Goal: Task Accomplishment & Management: Use online tool/utility

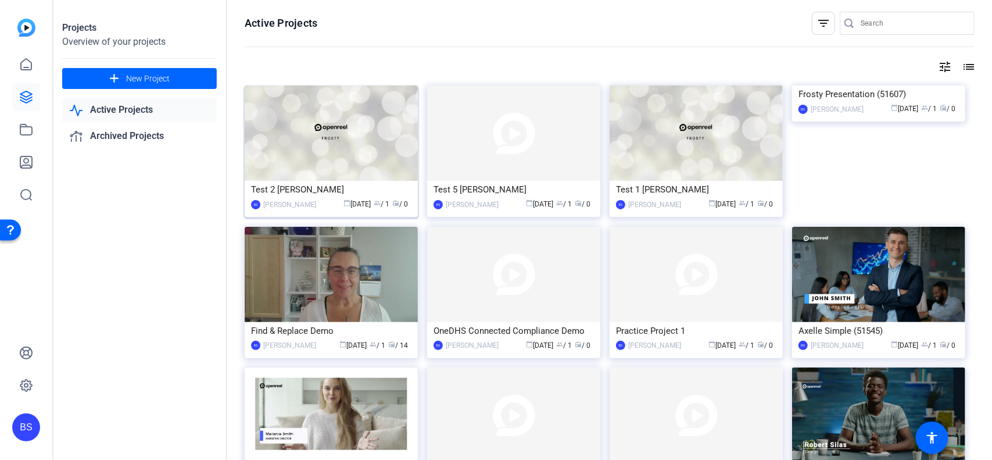
click at [347, 192] on div "Test 2 [PERSON_NAME]" at bounding box center [331, 189] width 160 height 17
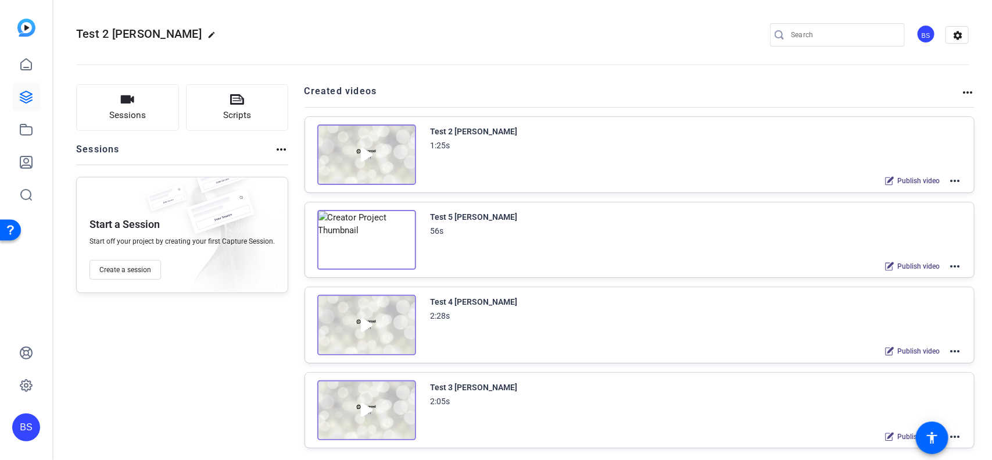
click at [376, 393] on img at bounding box center [366, 410] width 99 height 60
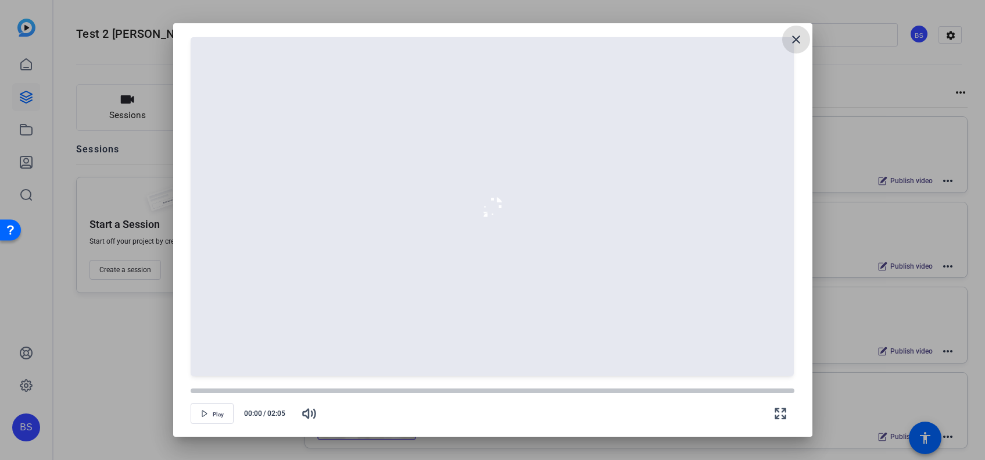
click at [797, 38] on mat-icon "close" at bounding box center [796, 40] width 14 height 14
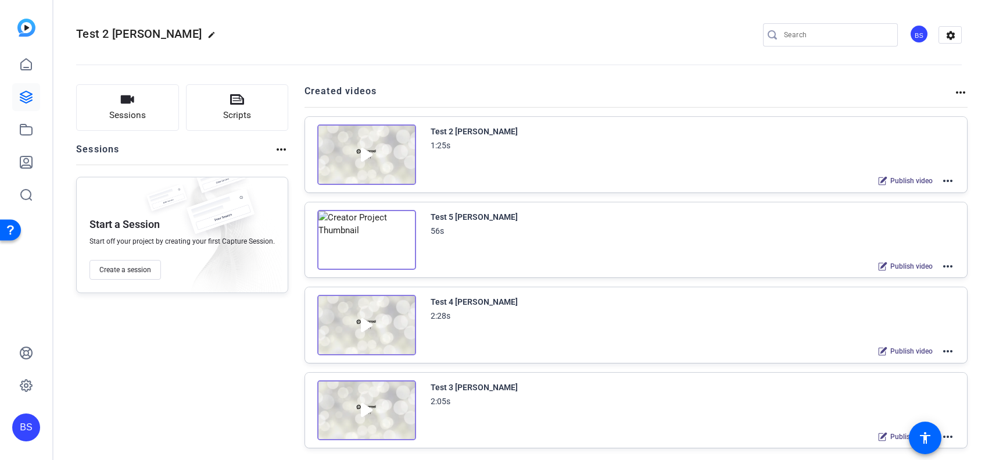
click at [943, 434] on mat-icon "more_horiz" at bounding box center [948, 437] width 14 height 14
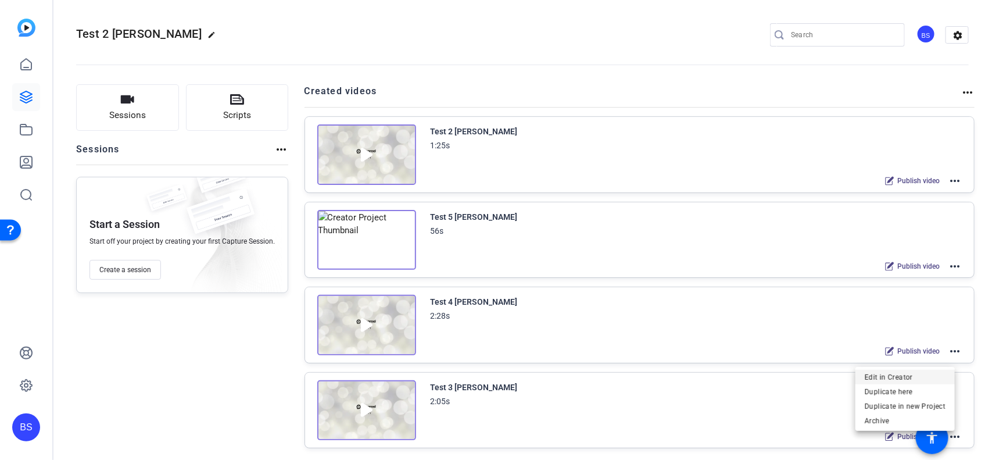
click at [885, 377] on span "Edit in Creator" at bounding box center [905, 377] width 81 height 14
